Goal: Download file/media

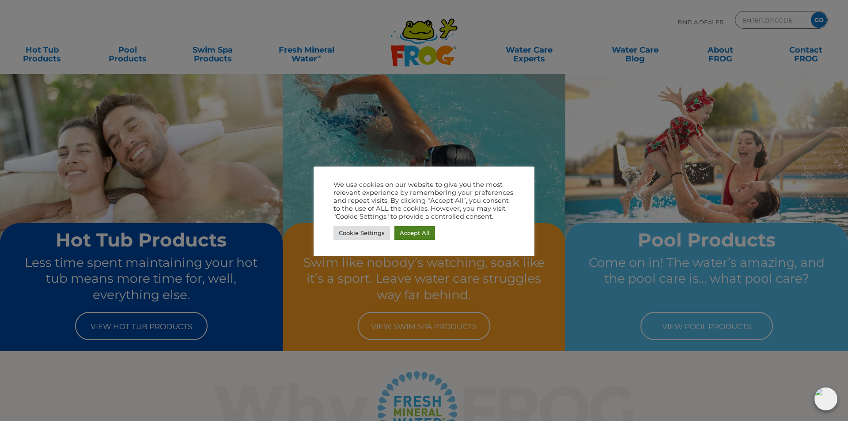
click at [410, 231] on link "Accept All" at bounding box center [414, 233] width 41 height 14
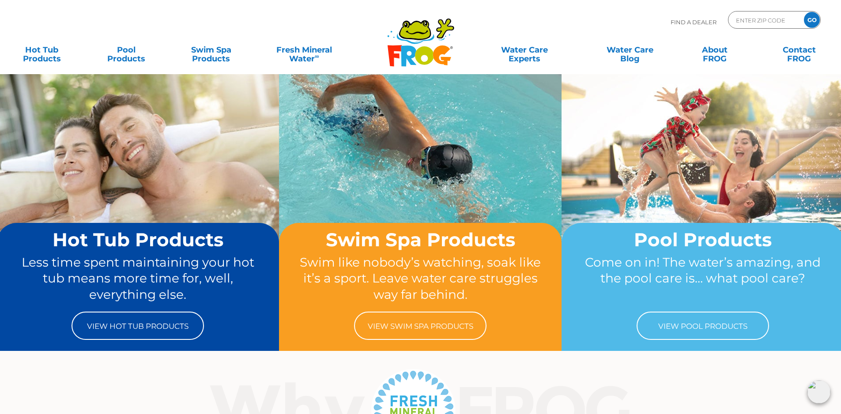
scroll to position [141, 0]
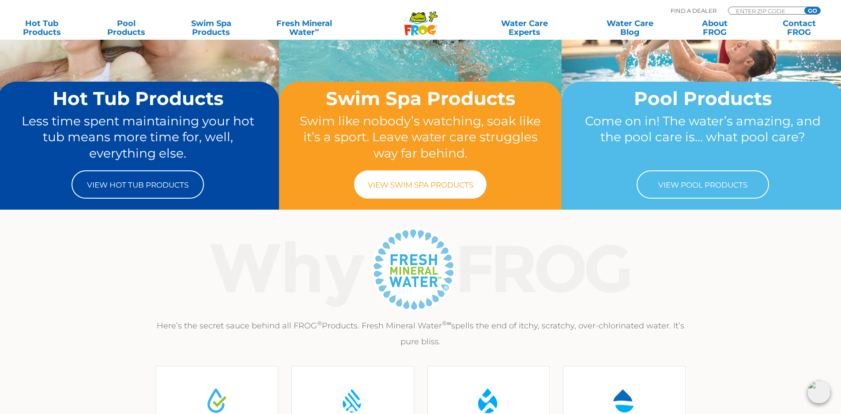
click at [411, 192] on link "View Swim Spa Products" at bounding box center [420, 184] width 132 height 28
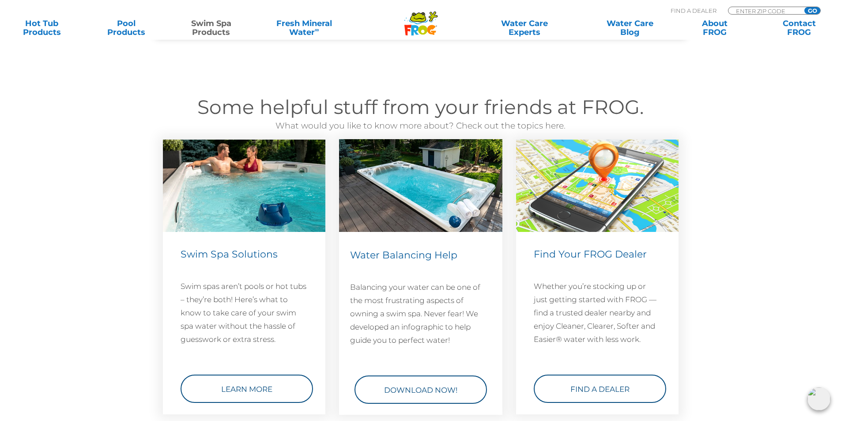
scroll to position [1225, 0]
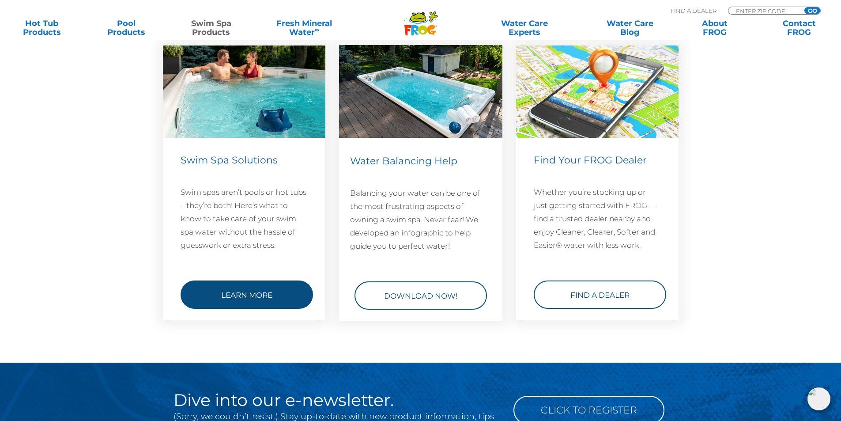
click at [236, 301] on link "Learn More" at bounding box center [247, 294] width 132 height 28
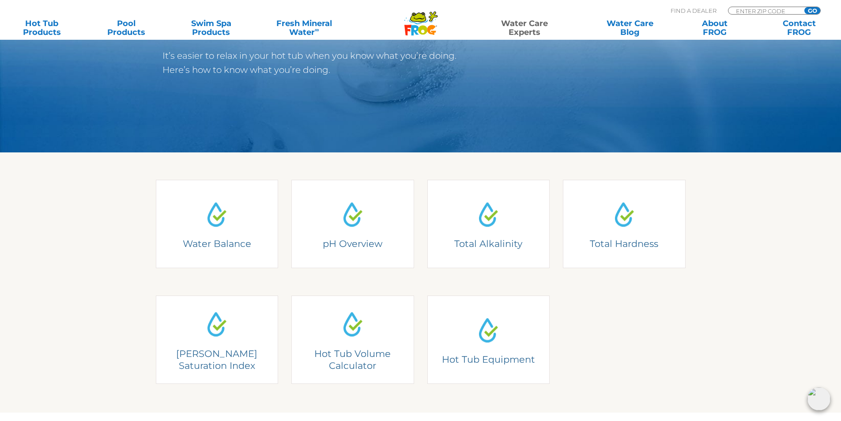
scroll to position [94, 0]
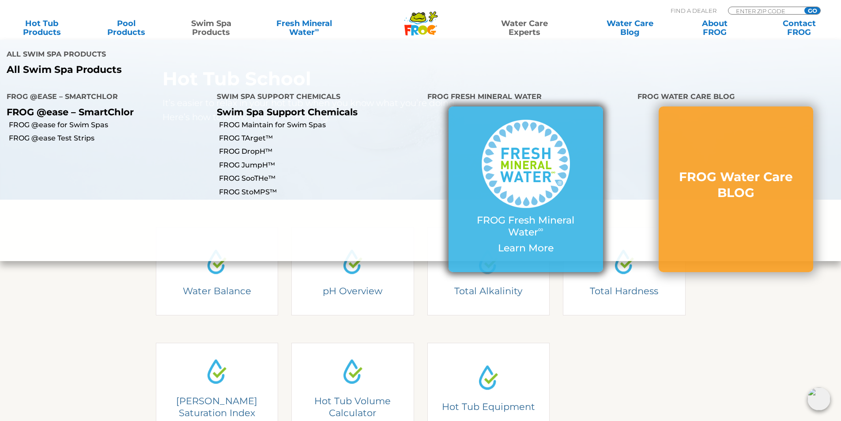
click at [544, 125] on img at bounding box center [526, 164] width 88 height 88
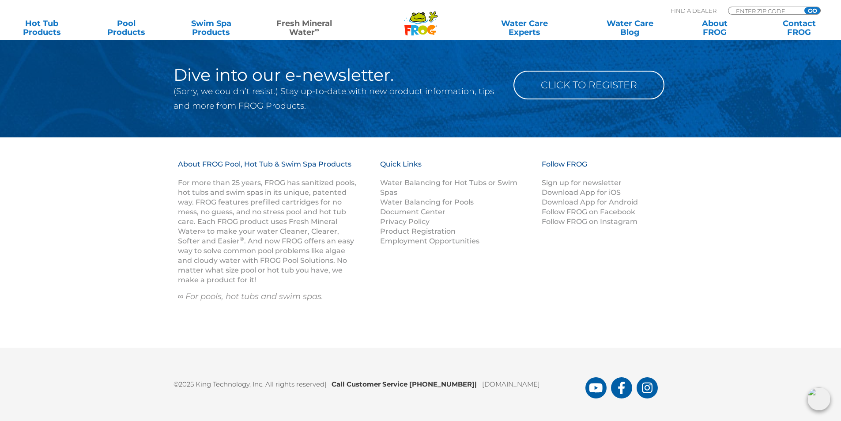
scroll to position [1798, 0]
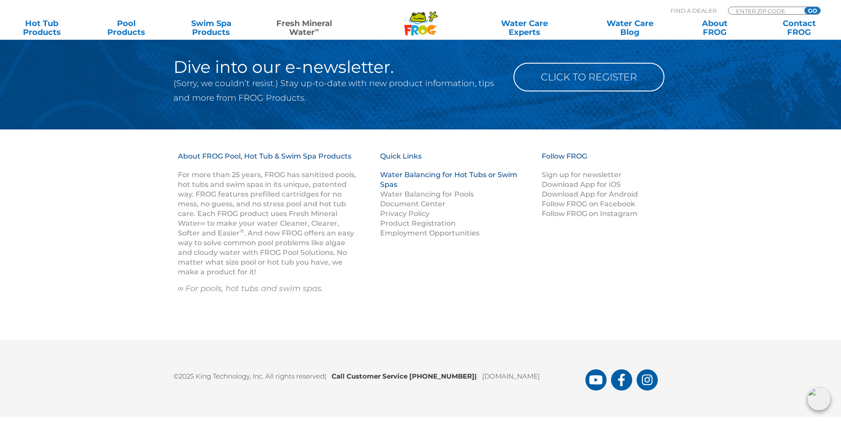
click at [413, 170] on link "Water Balancing for Hot Tubs or Swim Spas" at bounding box center [448, 179] width 137 height 18
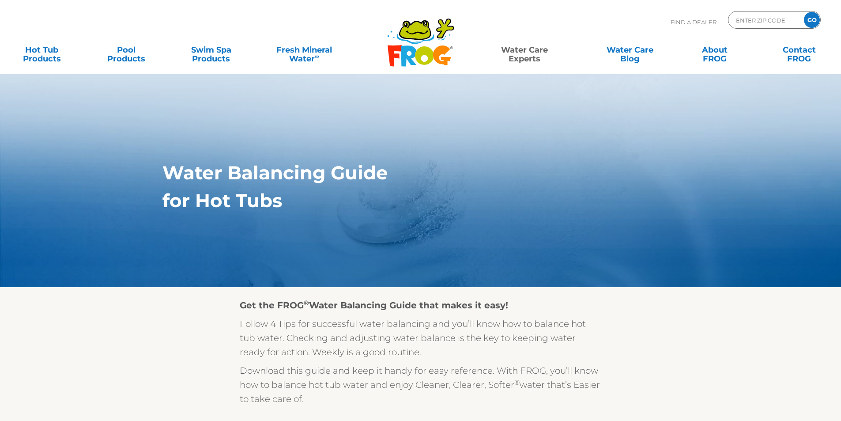
scroll to position [283, 0]
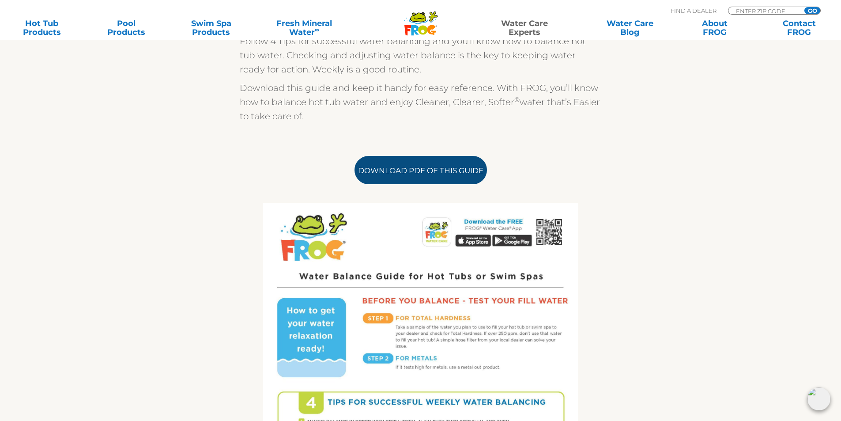
click at [440, 176] on link "Download PDF of this Guide" at bounding box center [421, 170] width 132 height 28
